Goal: Use online tool/utility

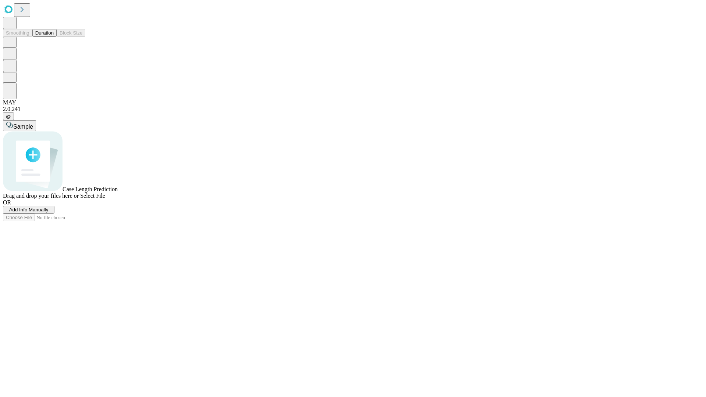
click at [54, 37] on button "Duration" at bounding box center [44, 33] width 24 height 8
click at [33, 124] on span "Sample" at bounding box center [23, 127] width 20 height 6
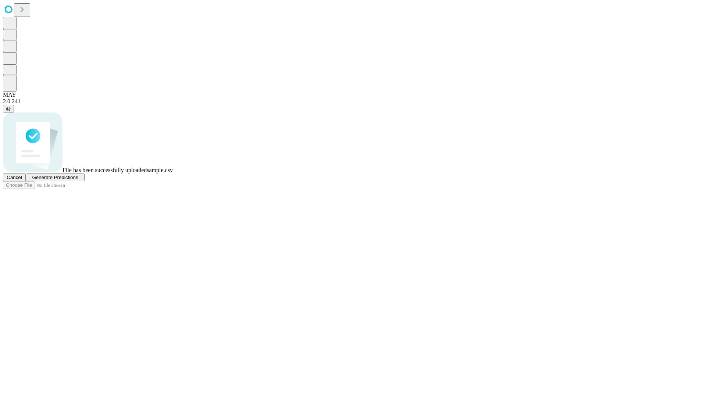
click at [78, 180] on span "Generate Predictions" at bounding box center [55, 178] width 46 height 6
